Goal: Task Accomplishment & Management: Manage account settings

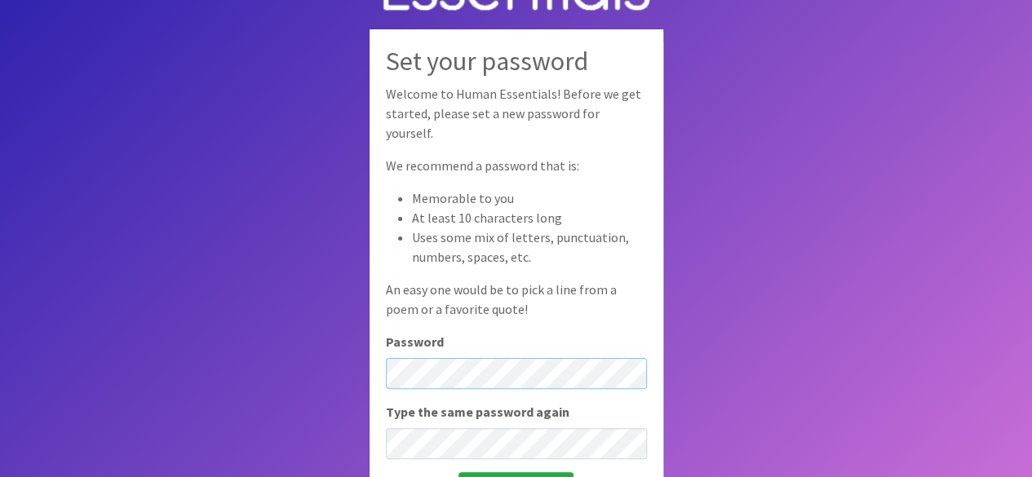
scroll to position [109, 0]
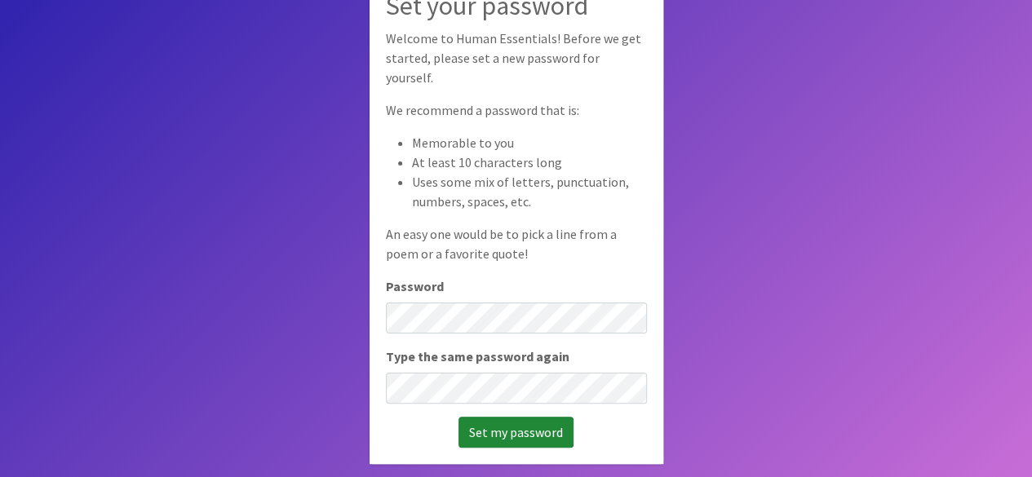
click at [500, 424] on input "Set my password" at bounding box center [515, 432] width 115 height 31
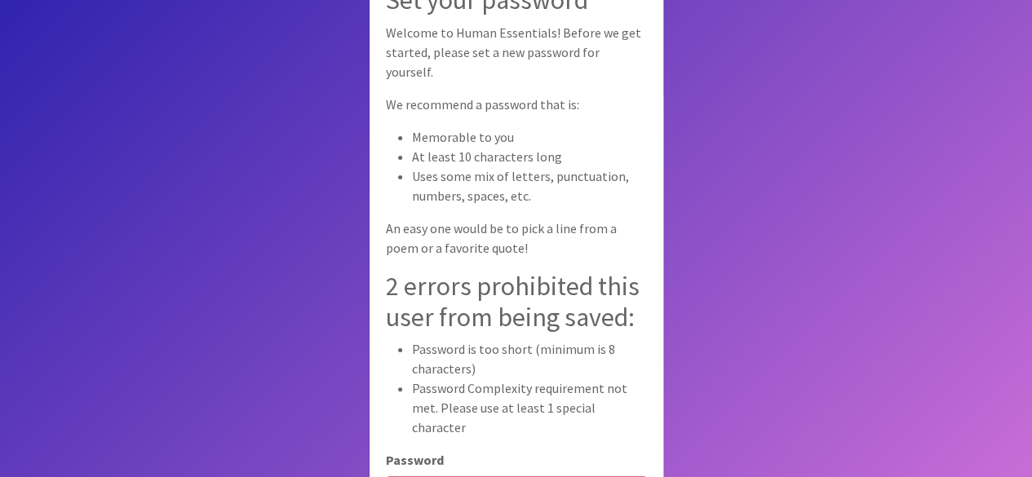
click at [726, 380] on body "Set your password Welcome to Human Essentials! Before we get started, please se…" at bounding box center [516, 293] width 1032 height 587
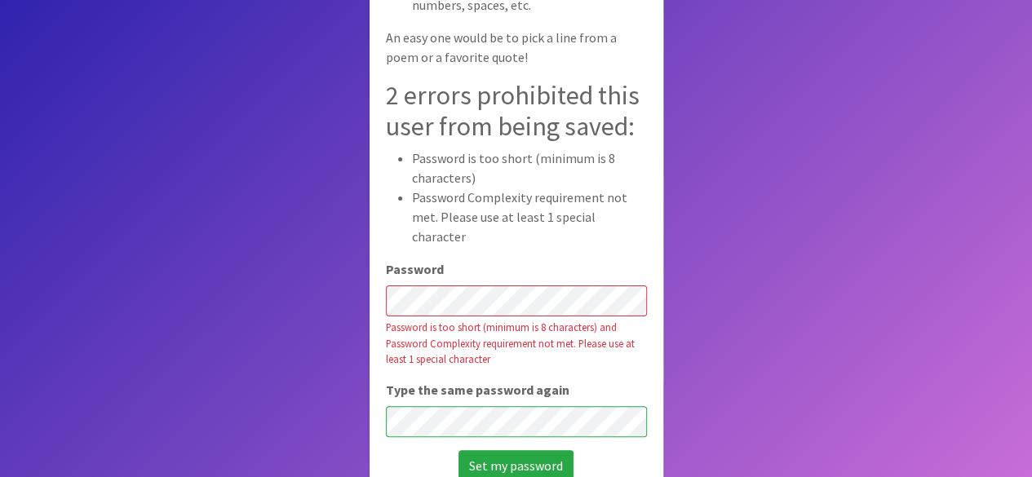
scroll to position [204, 0]
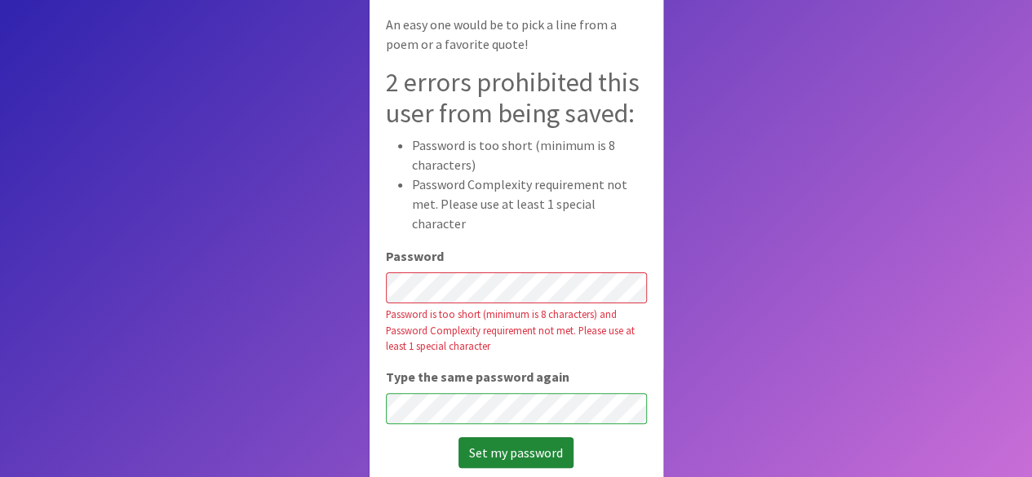
click at [513, 437] on input "Set my password" at bounding box center [515, 452] width 115 height 31
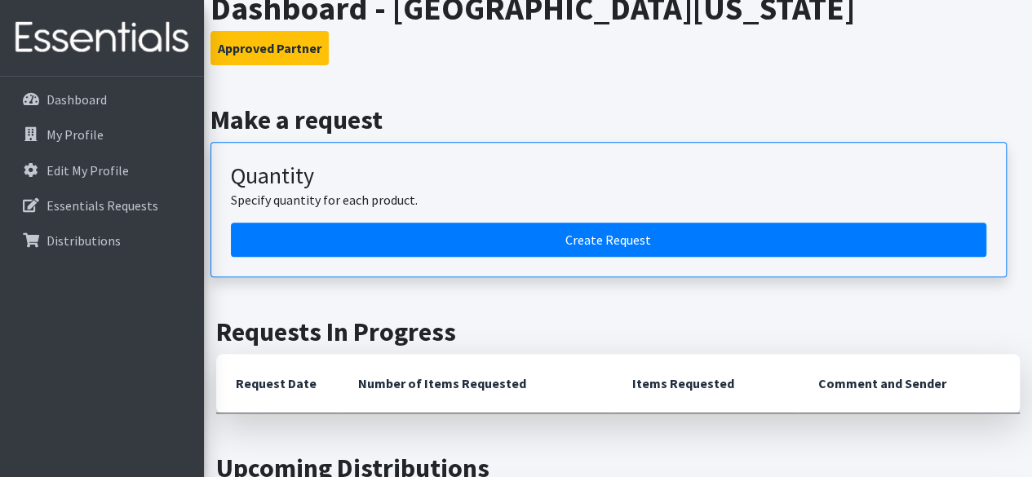
scroll to position [359, 0]
